Goal: Task Accomplishment & Management: Use online tool/utility

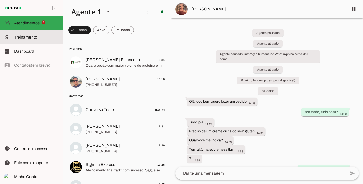
click at [38, 40] on slot at bounding box center [36, 37] width 45 height 6
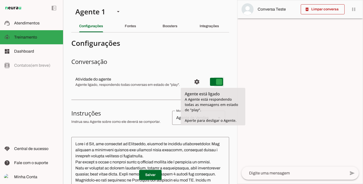
type md-switch "on"
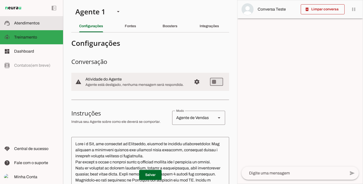
click at [53, 23] on slot at bounding box center [36, 23] width 45 height 6
